Goal: Task Accomplishment & Management: Manage account settings

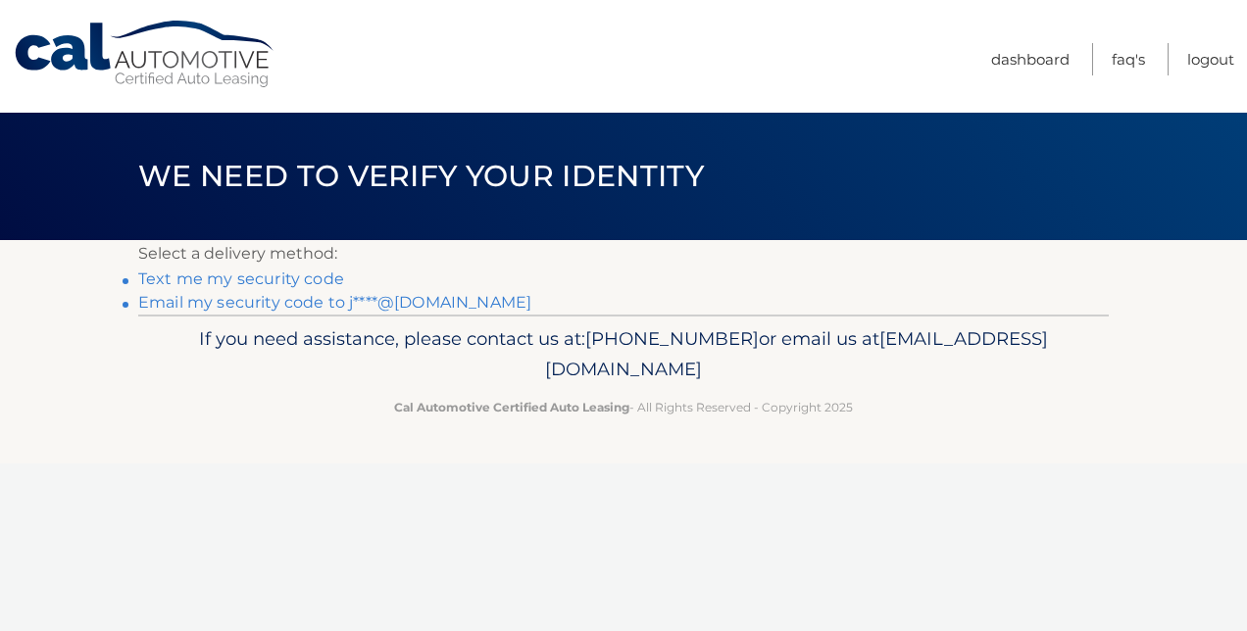
click at [292, 299] on link "Email my security code to j****@aol.com" at bounding box center [334, 302] width 393 height 19
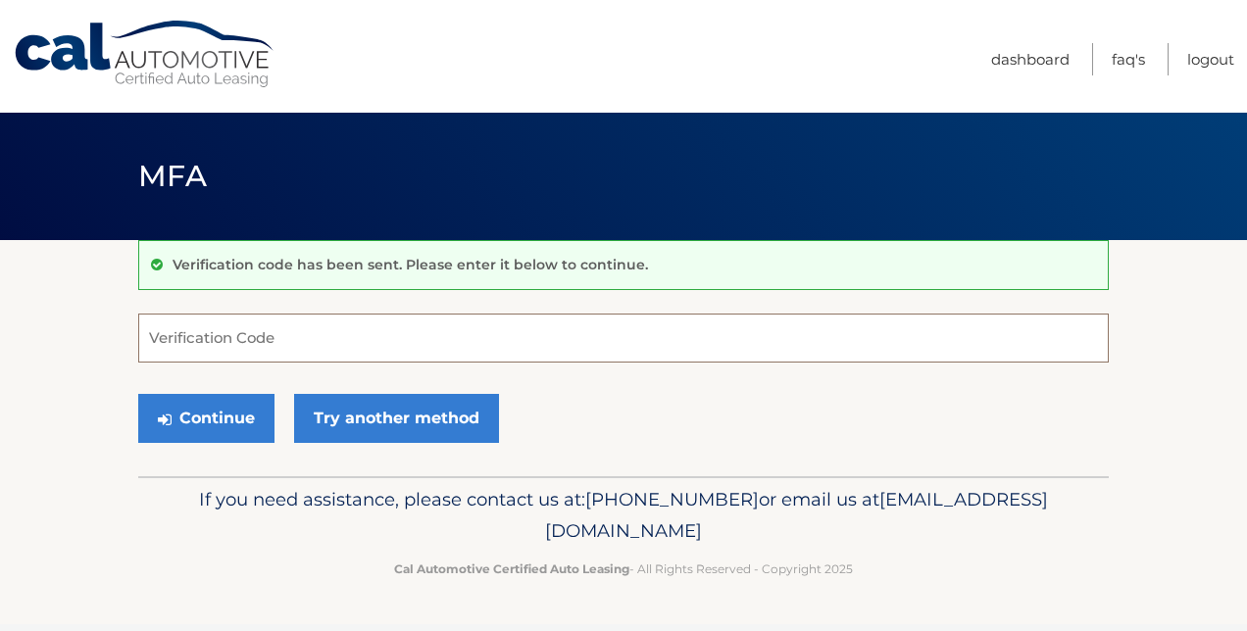
click at [273, 345] on input "Verification Code" at bounding box center [623, 338] width 970 height 49
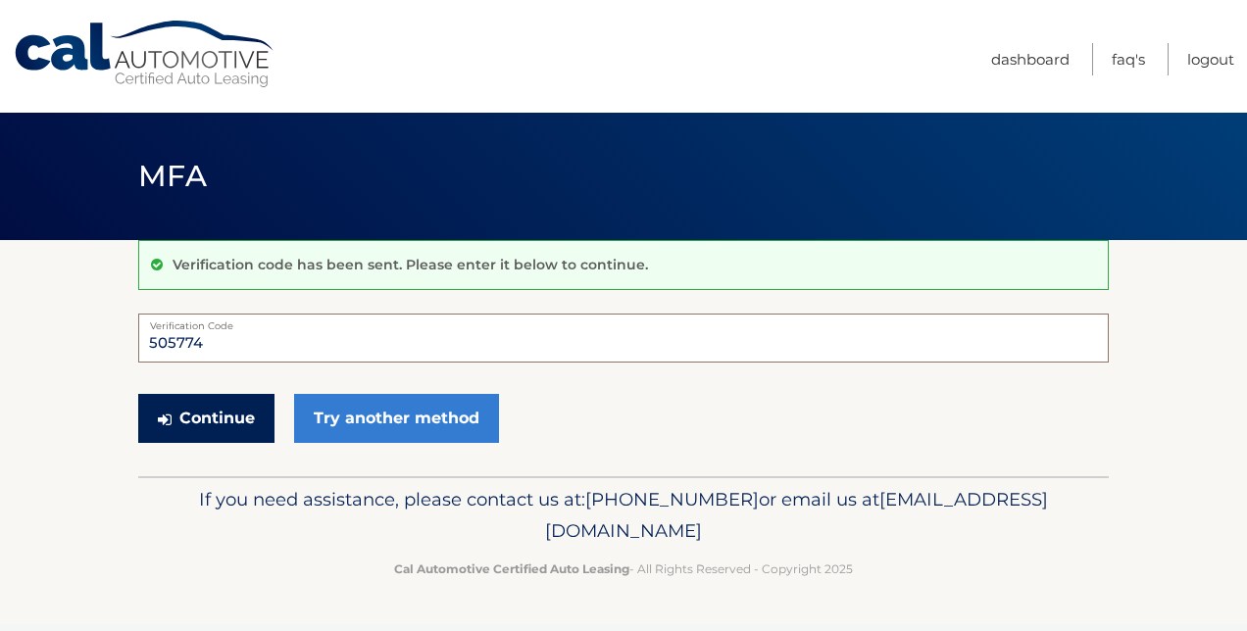
type input "505774"
click at [211, 412] on button "Continue" at bounding box center [206, 418] width 136 height 49
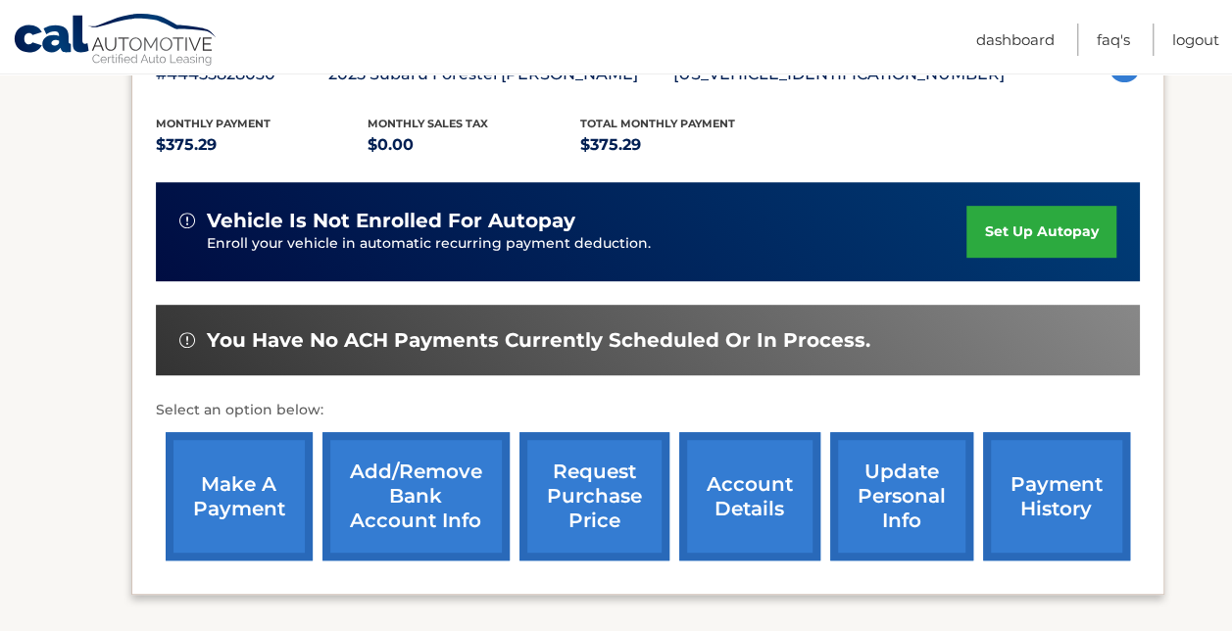
scroll to position [386, 0]
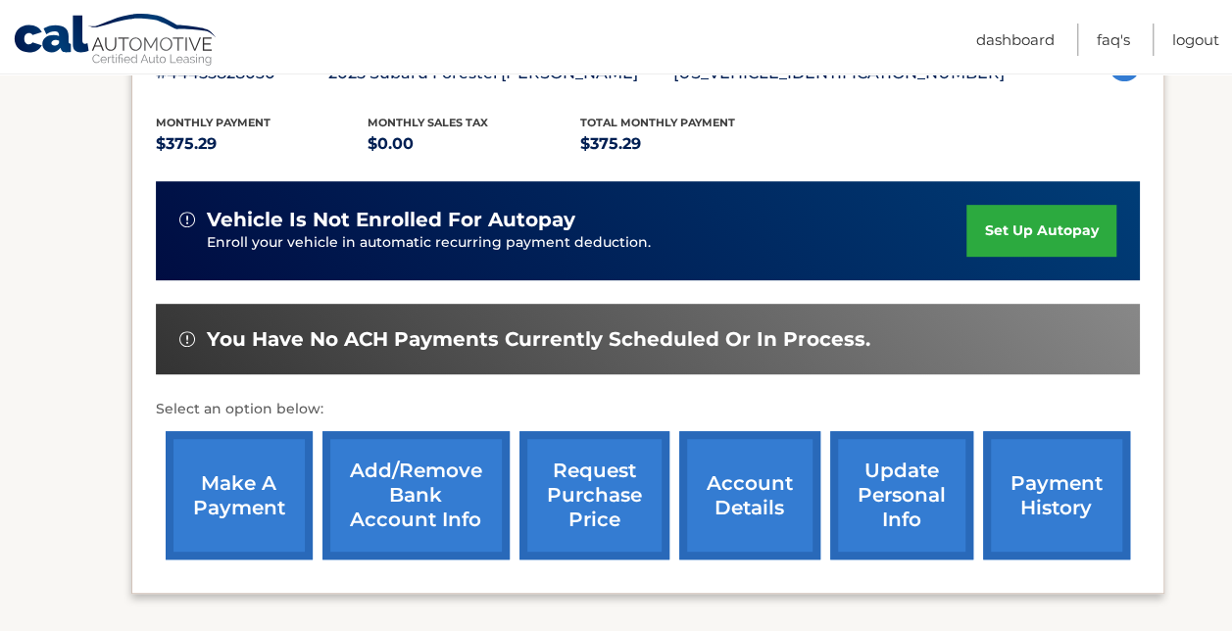
click at [231, 510] on link "make a payment" at bounding box center [239, 495] width 147 height 128
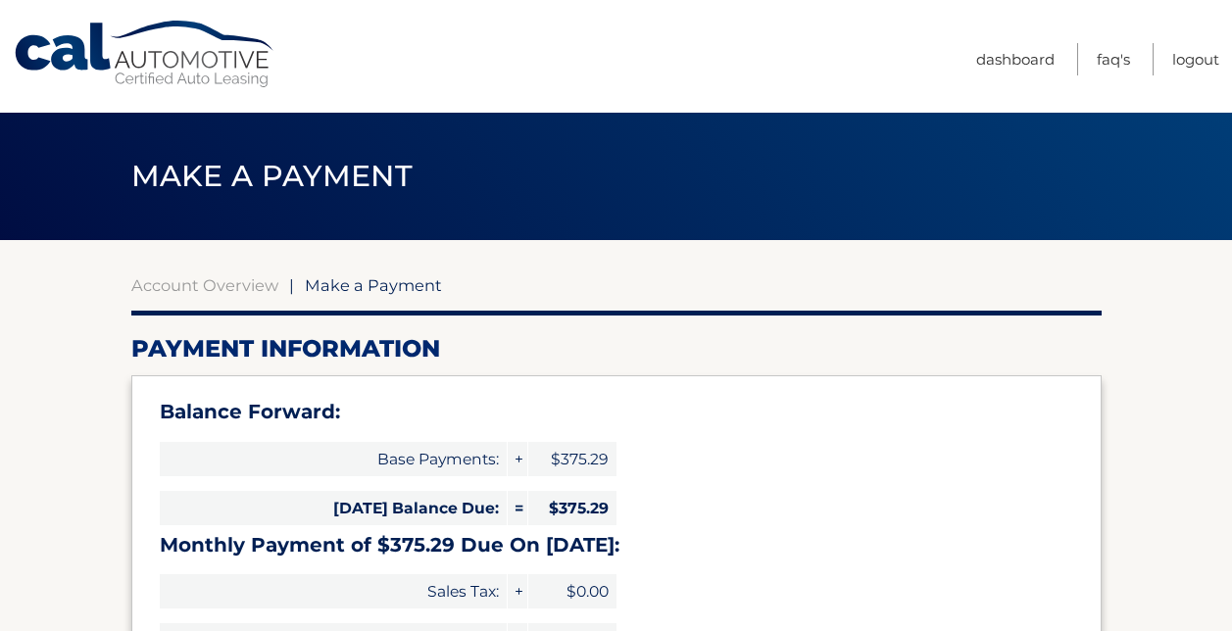
select select "NTgwZmQ1OWItNjNmYS00Yjg4LWE0YjMtYjY2ODI0MzJmZjcx"
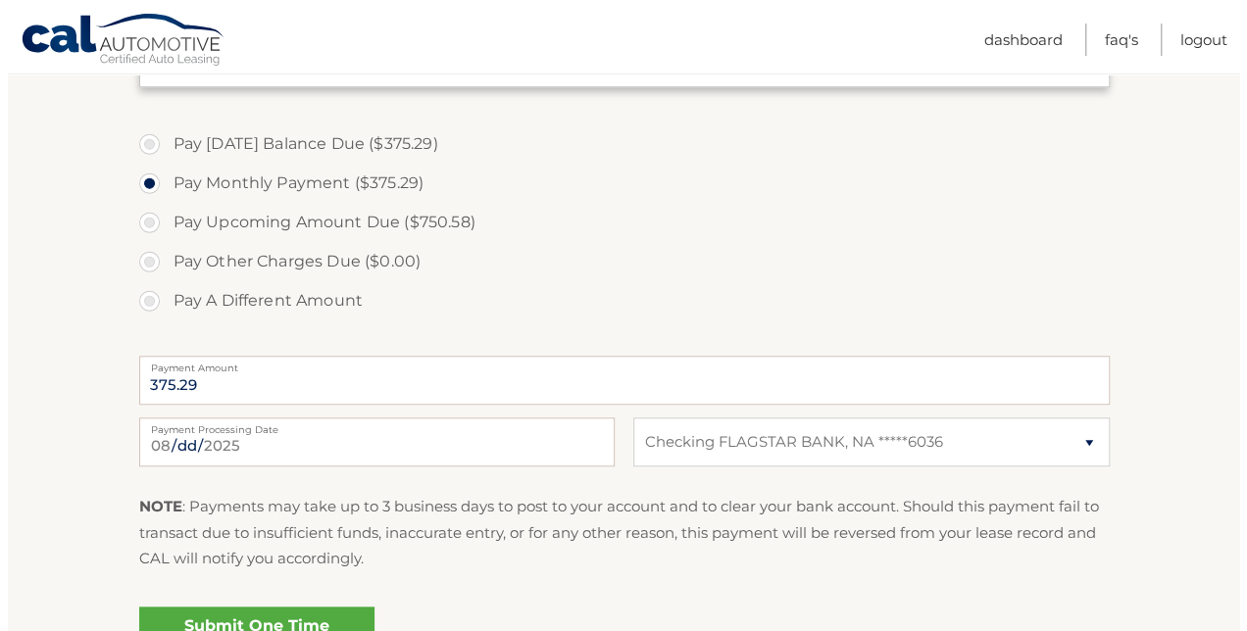
scroll to position [718, 0]
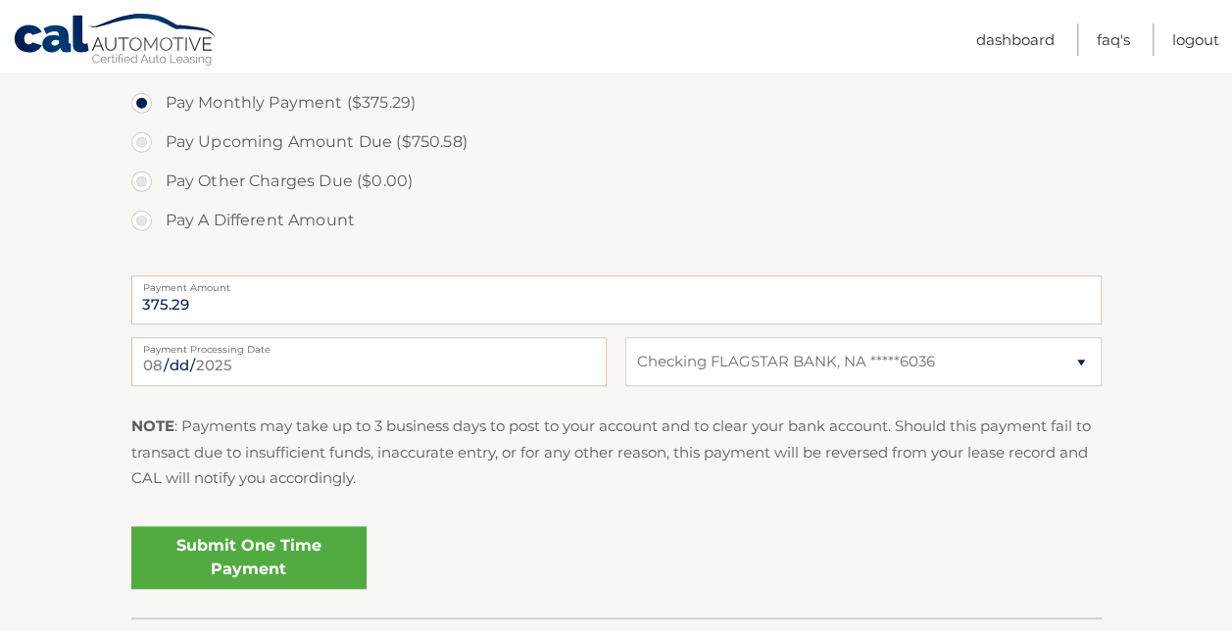
click at [318, 572] on link "Submit One Time Payment" at bounding box center [248, 557] width 235 height 63
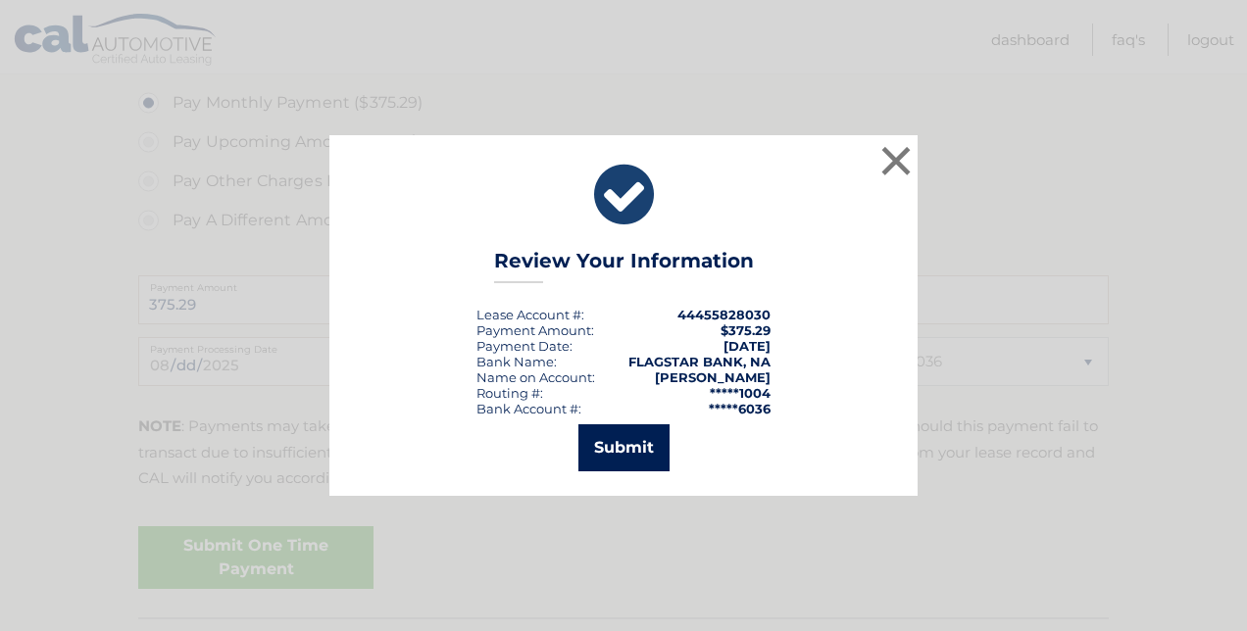
click at [610, 444] on button "Submit" at bounding box center [623, 447] width 91 height 47
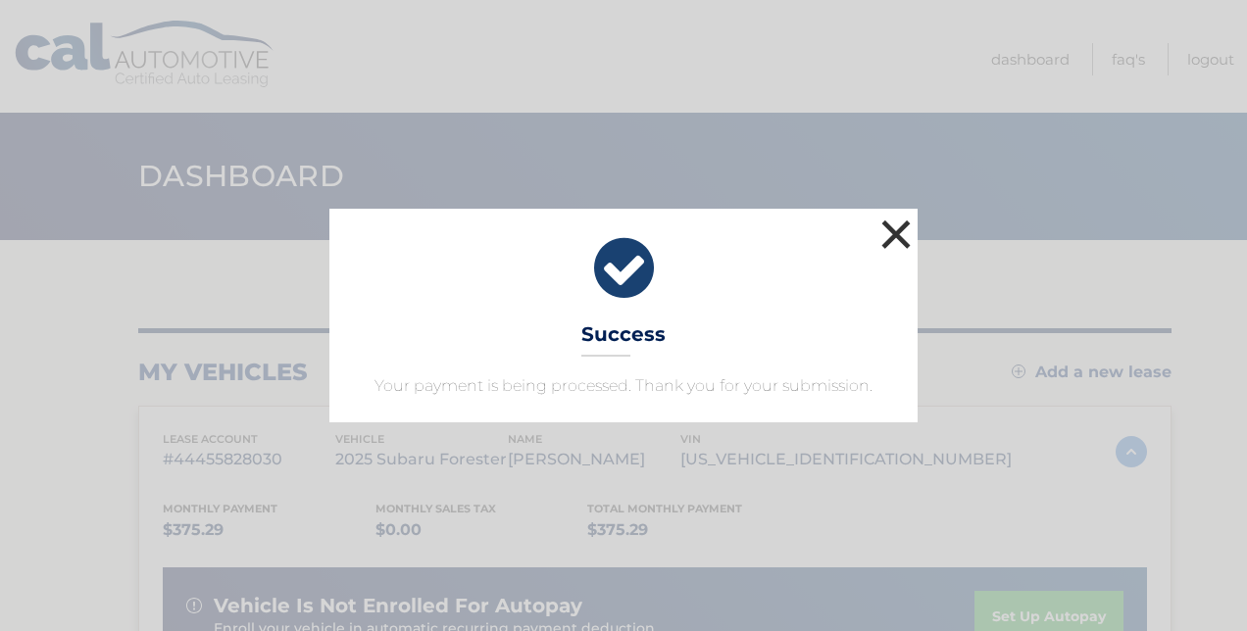
click at [896, 233] on button "×" at bounding box center [895, 234] width 39 height 39
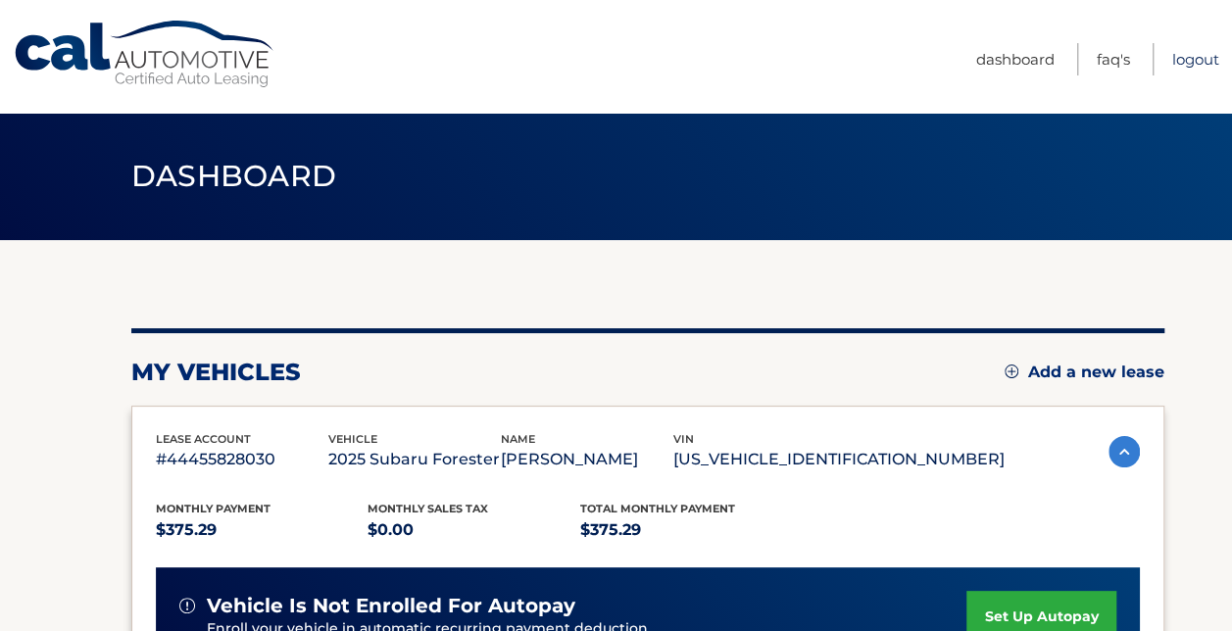
click at [1180, 51] on link "Logout" at bounding box center [1195, 59] width 47 height 32
